Goal: Register for event/course

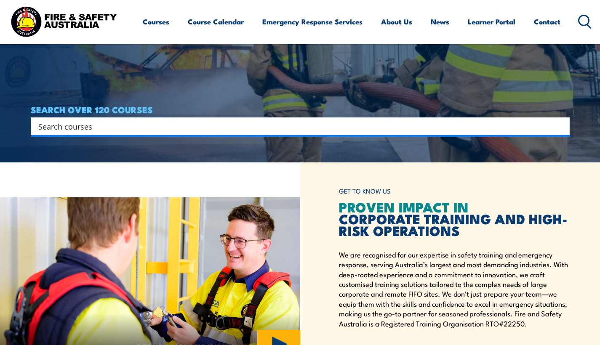
scroll to position [96, 0]
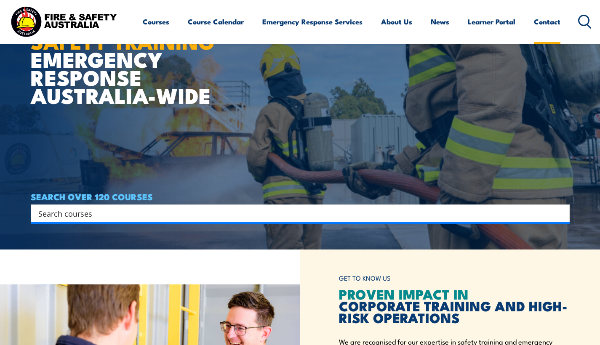
click at [548, 26] on link "Contact" at bounding box center [547, 22] width 27 height 22
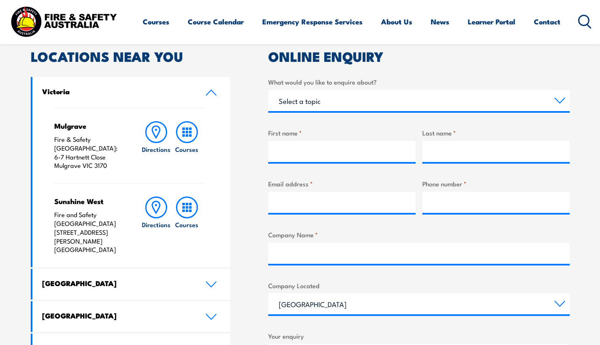
scroll to position [293, 0]
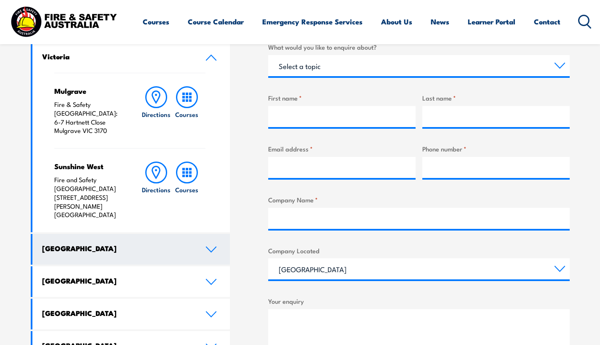
click at [91, 244] on h4 "[GEOGRAPHIC_DATA]" at bounding box center [117, 248] width 151 height 9
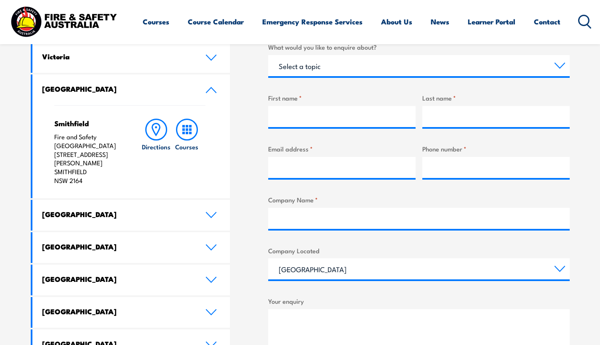
scroll to position [236, 0]
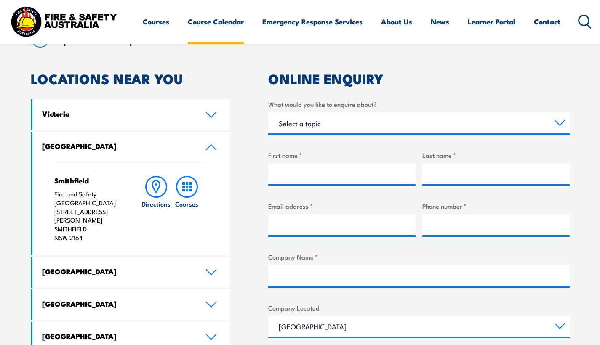
click at [213, 24] on link "Course Calendar" at bounding box center [216, 22] width 56 height 22
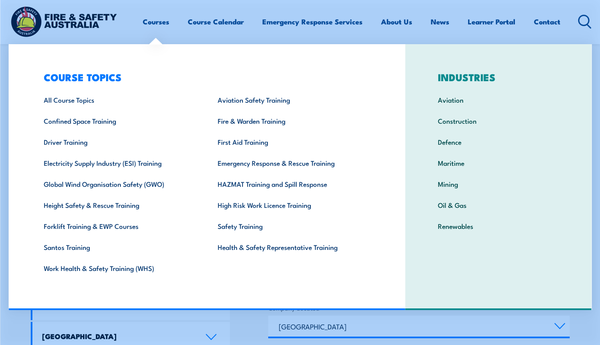
click at [149, 20] on link "Courses" at bounding box center [156, 22] width 27 height 22
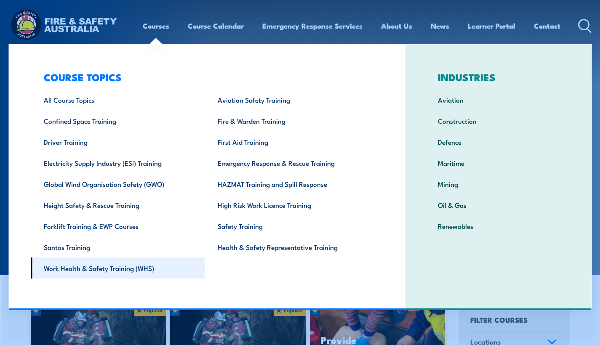
click at [125, 274] on link "Work Health & Safety Training (WHS)" at bounding box center [118, 268] width 174 height 21
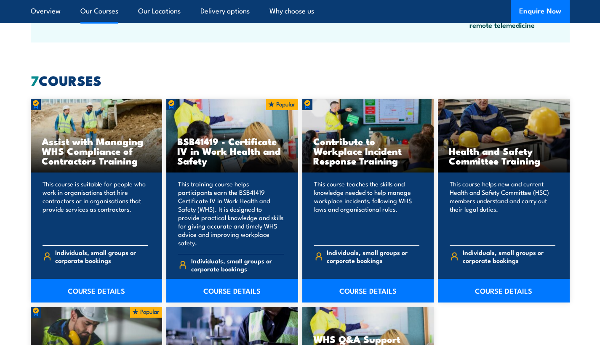
scroll to position [679, 0]
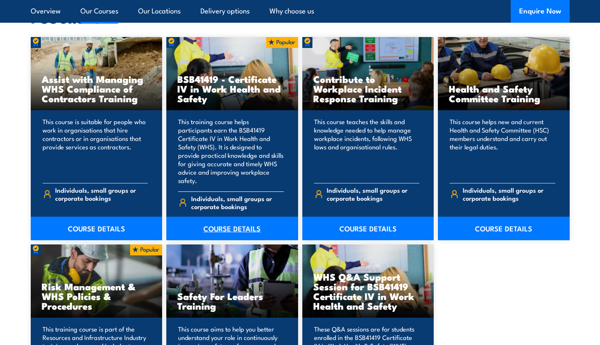
click at [255, 218] on link "COURSE DETAILS" at bounding box center [232, 229] width 132 height 24
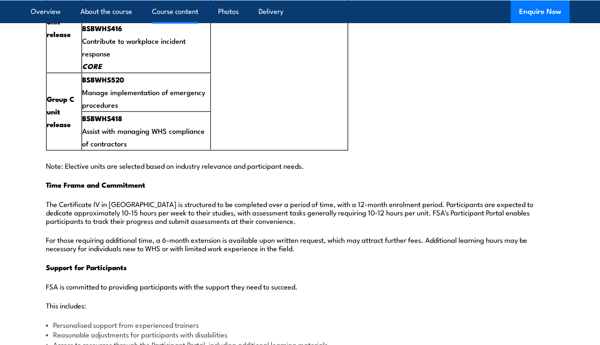
scroll to position [1882, 0]
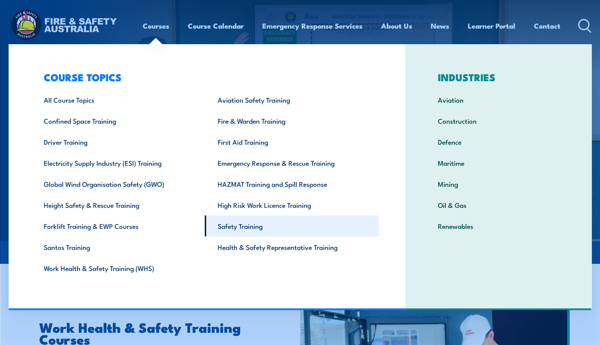
click at [228, 224] on link "Safety Training" at bounding box center [292, 226] width 174 height 21
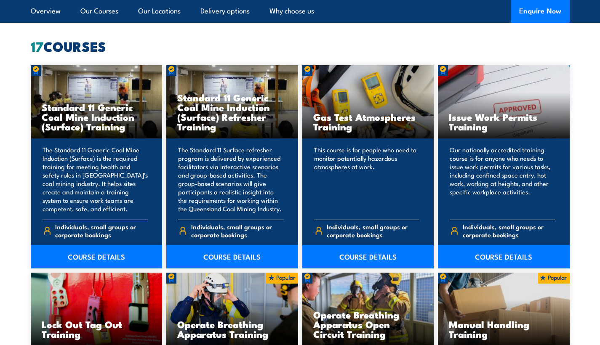
scroll to position [125, 0]
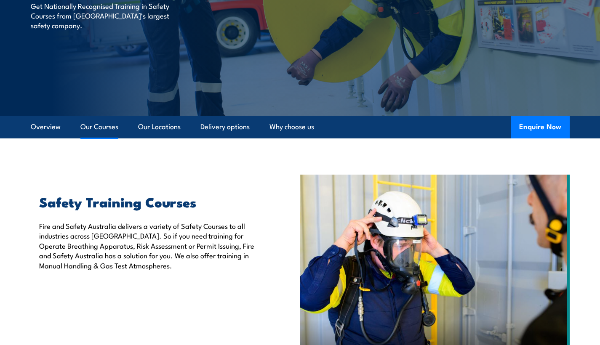
click at [101, 125] on link "Our Courses" at bounding box center [99, 127] width 38 height 22
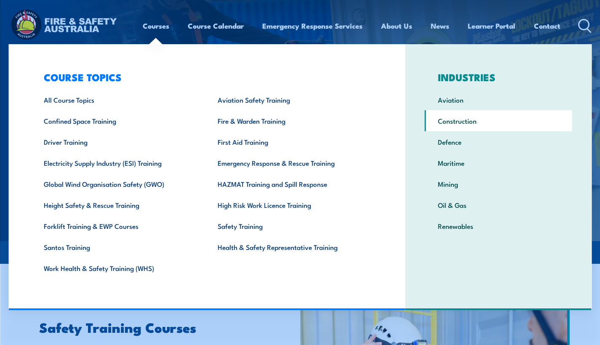
click at [466, 120] on link "Construction" at bounding box center [498, 120] width 147 height 21
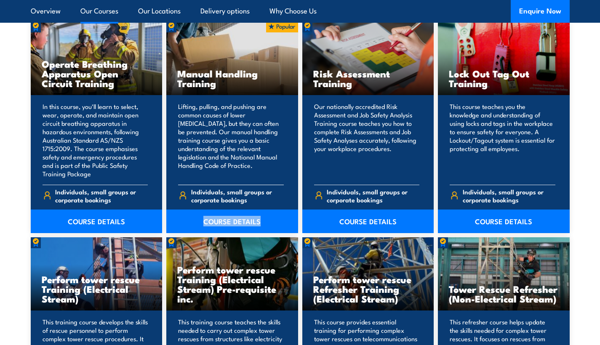
scroll to position [2653, 0]
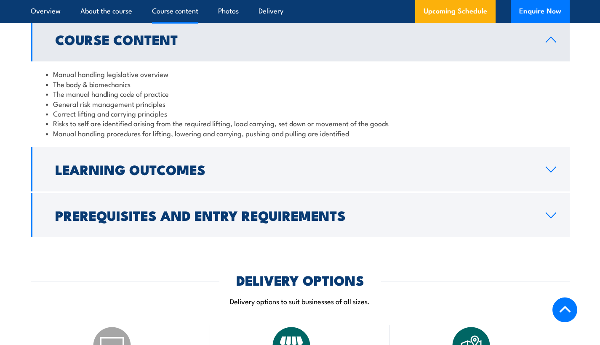
scroll to position [709, 0]
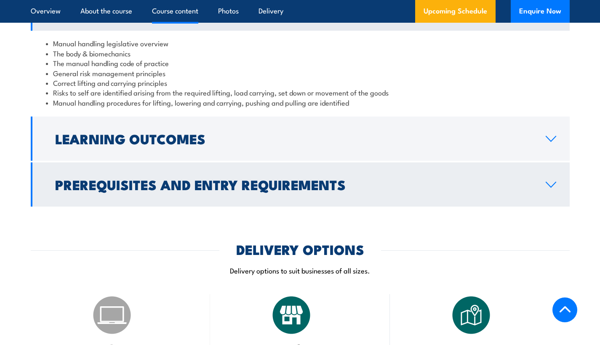
click at [330, 186] on h2 "Prerequisites and Entry Requirements" at bounding box center [293, 185] width 477 height 12
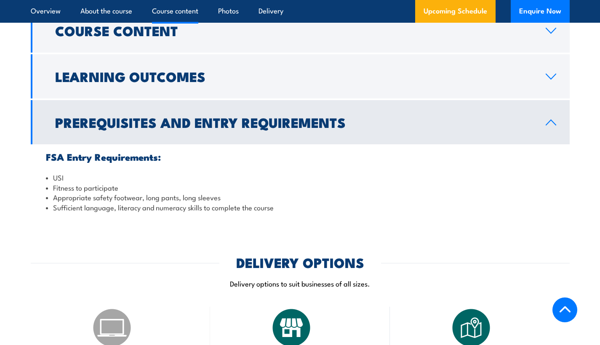
scroll to position [606, 0]
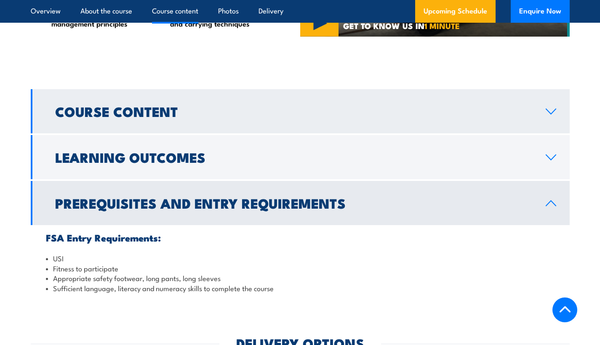
click at [234, 109] on h2 "Course Content" at bounding box center [293, 111] width 477 height 12
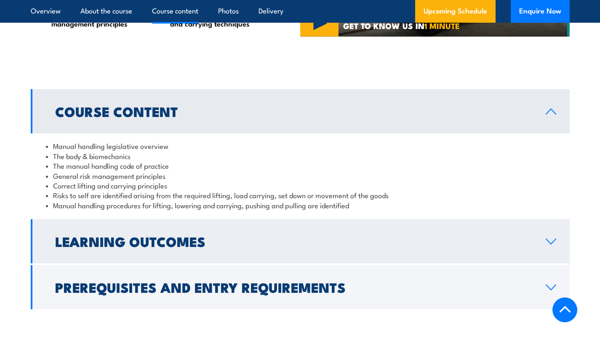
click at [259, 242] on h2 "Learning Outcomes" at bounding box center [293, 241] width 477 height 12
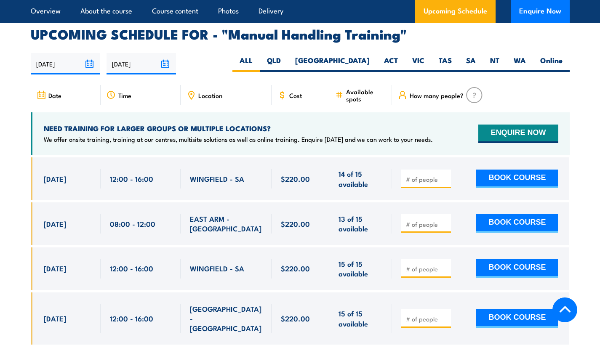
scroll to position [1204, 0]
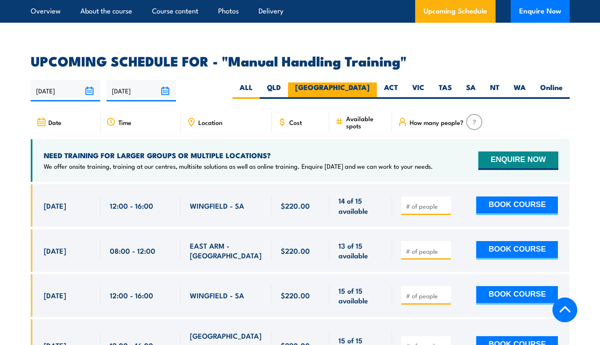
click at [365, 83] on label "[GEOGRAPHIC_DATA]" at bounding box center [332, 91] width 89 height 16
click at [370, 83] on input "[GEOGRAPHIC_DATA]" at bounding box center [372, 85] width 5 height 5
radio input "true"
